Goal: Information Seeking & Learning: Learn about a topic

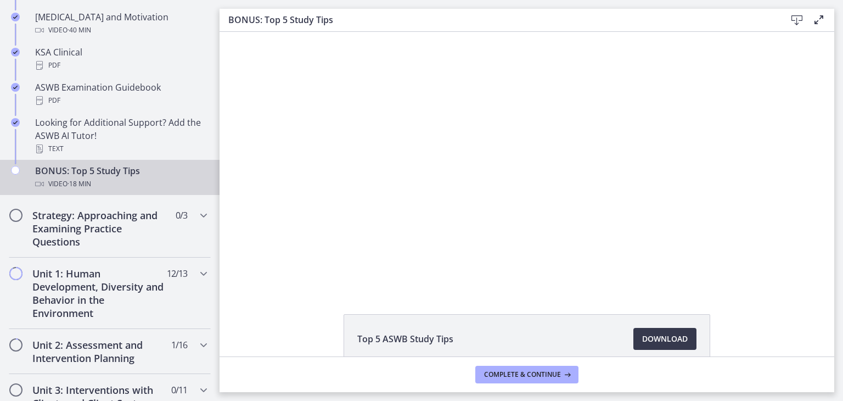
scroll to position [507, 0]
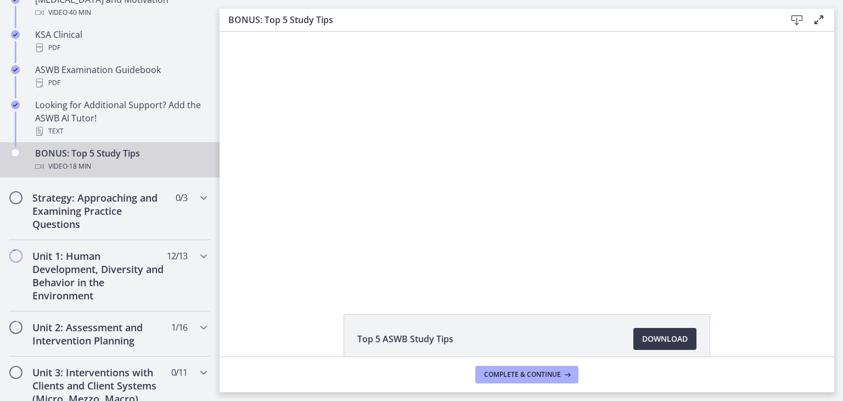
drag, startPoint x: 212, startPoint y: 89, endPoint x: 25, endPoint y: 198, distance: 216.8
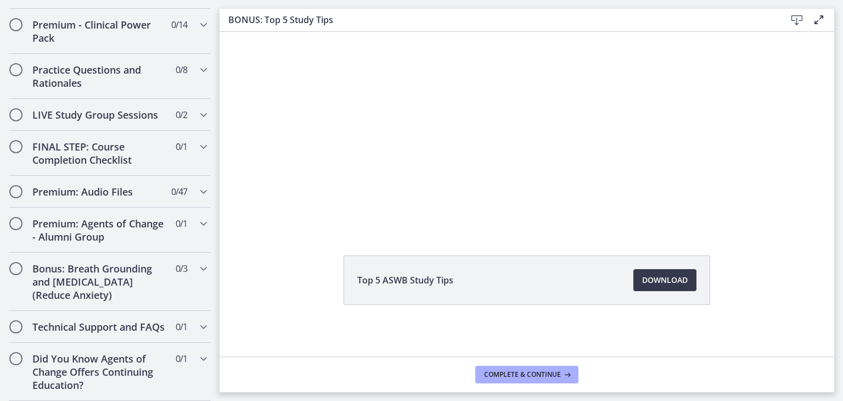
scroll to position [59, 0]
click at [518, 373] on span "Complete & continue" at bounding box center [522, 374] width 77 height 9
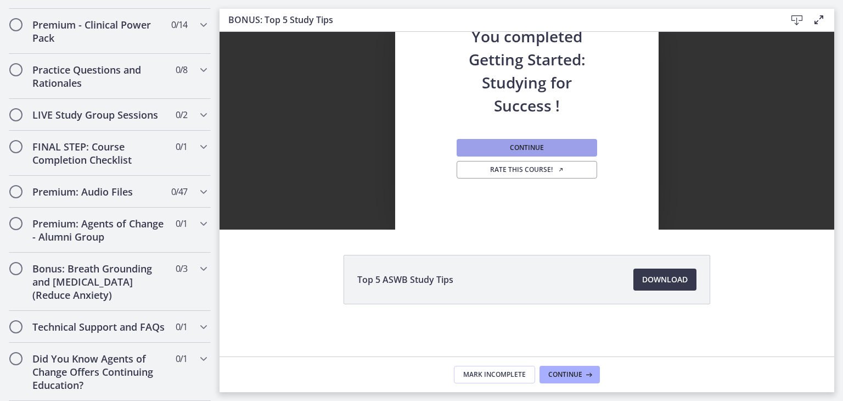
click at [510, 149] on span "Continue" at bounding box center [527, 147] width 34 height 9
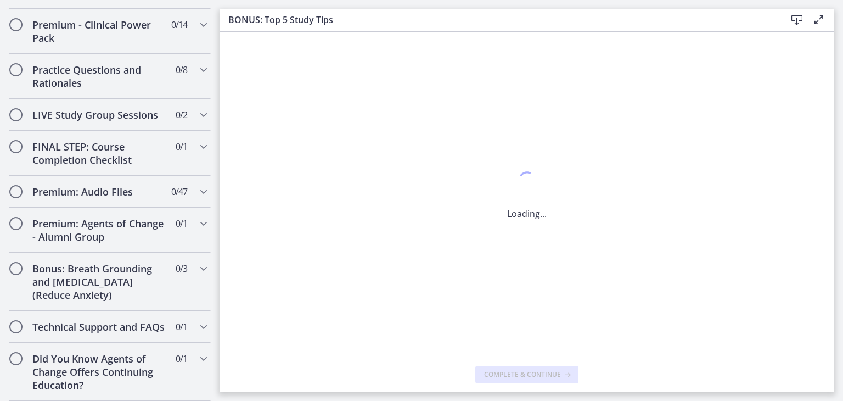
scroll to position [0, 0]
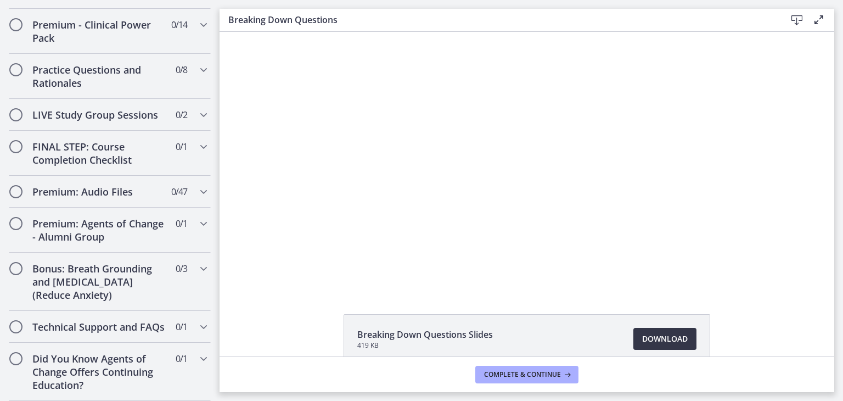
click at [650, 337] on span "Download Opens in a new window" at bounding box center [665, 338] width 46 height 13
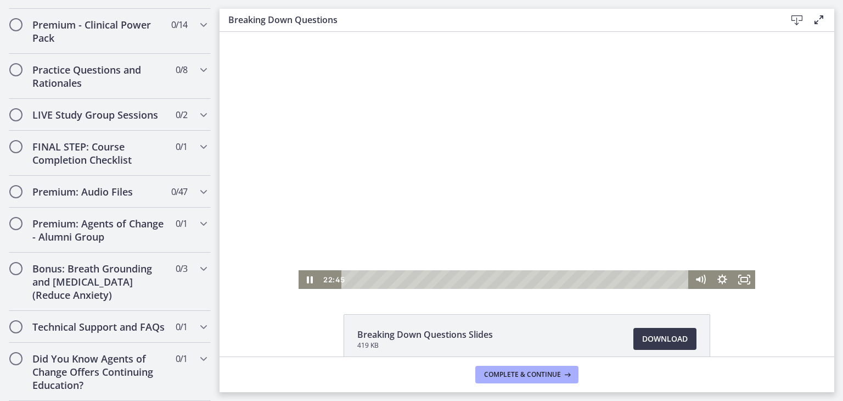
click at [525, 130] on div at bounding box center [527, 160] width 457 height 257
click at [307, 278] on icon "Play Video" at bounding box center [310, 279] width 7 height 9
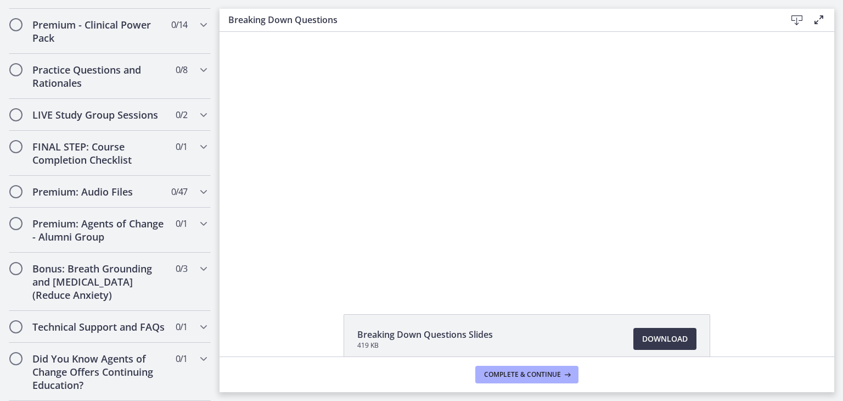
click at [817, 19] on icon at bounding box center [819, 19] width 13 height 13
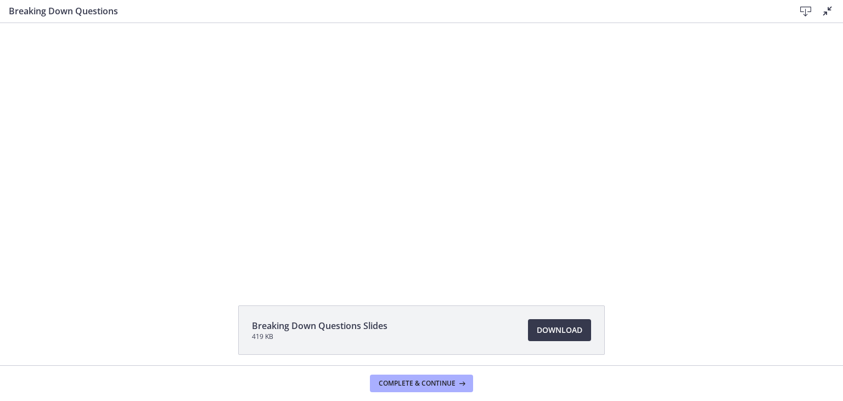
click at [582, 170] on div at bounding box center [421, 151] width 457 height 257
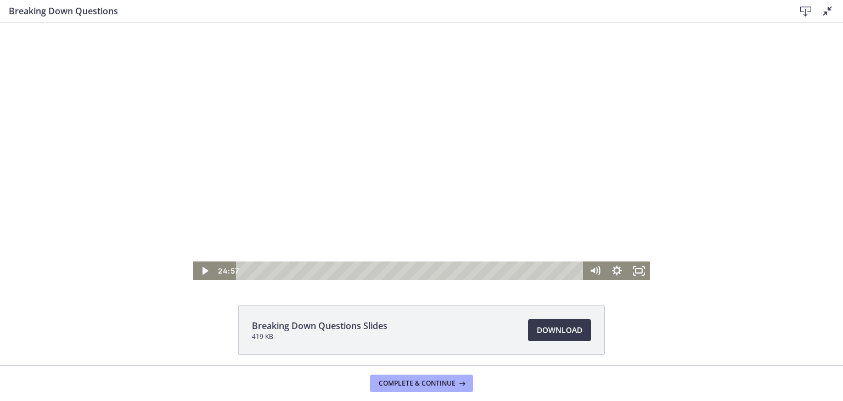
click at [580, 172] on div at bounding box center [421, 151] width 457 height 257
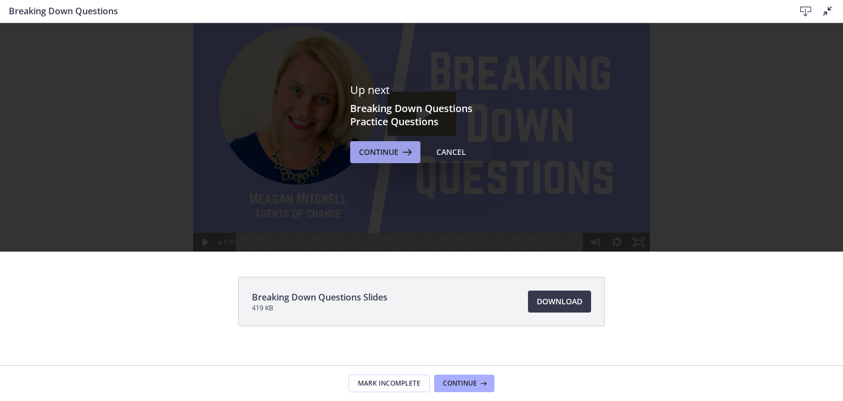
click at [380, 154] on span "Continue" at bounding box center [379, 152] width 40 height 13
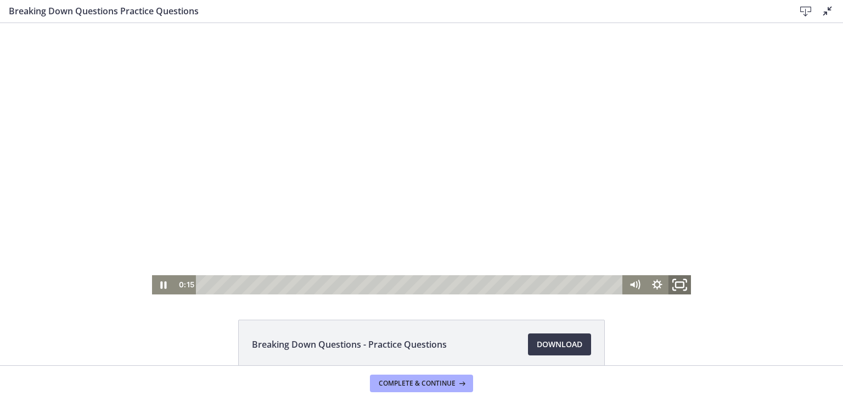
click at [675, 286] on icon "Fullscreen" at bounding box center [680, 284] width 27 height 23
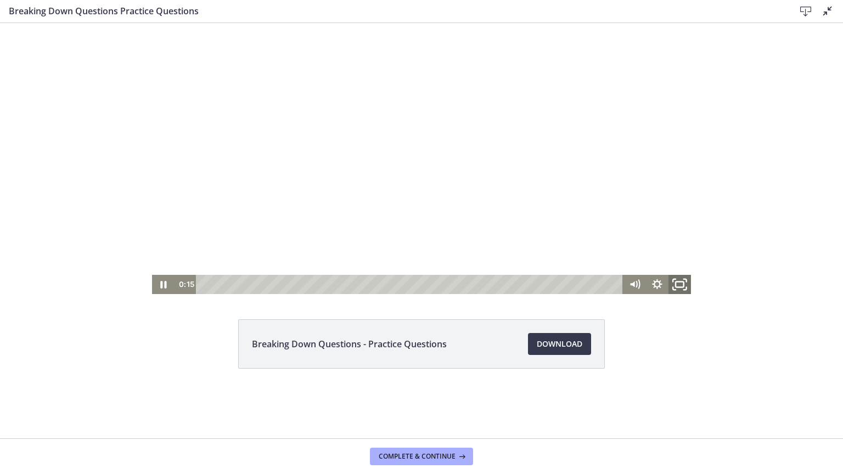
scroll to position [600, 0]
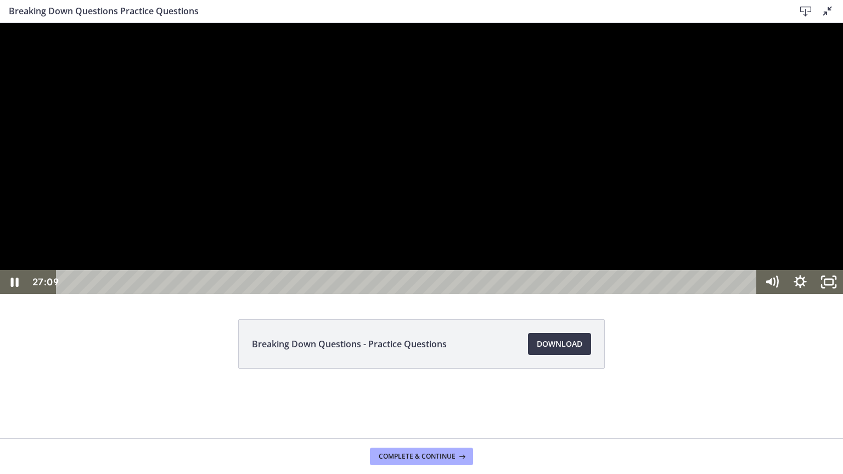
drag, startPoint x: 804, startPoint y: 357, endPoint x: 796, endPoint y: 369, distance: 14.2
click at [796, 294] on div at bounding box center [421, 158] width 843 height 271
drag, startPoint x: 804, startPoint y: 375, endPoint x: 784, endPoint y: 446, distance: 73.5
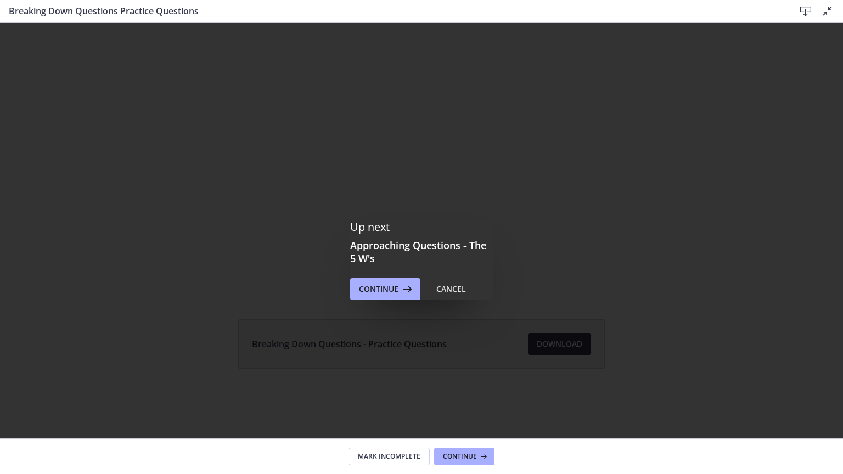
scroll to position [0, 0]
